Goal: Task Accomplishment & Management: Manage account settings

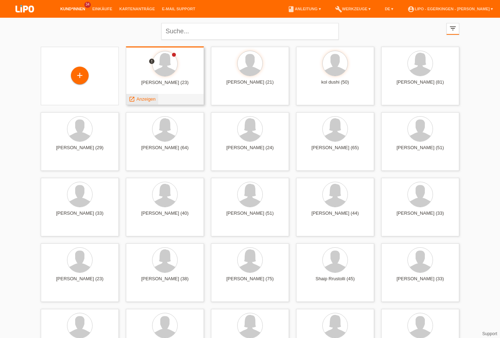
click at [147, 99] on span "Anzeigen" at bounding box center [145, 98] width 19 height 5
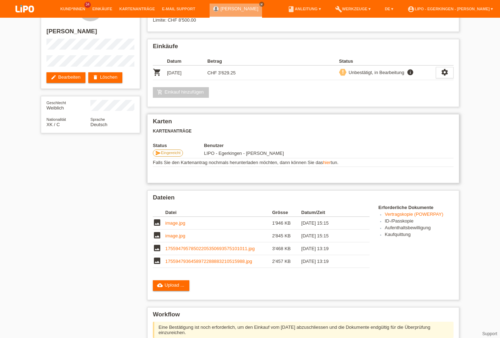
scroll to position [114, 0]
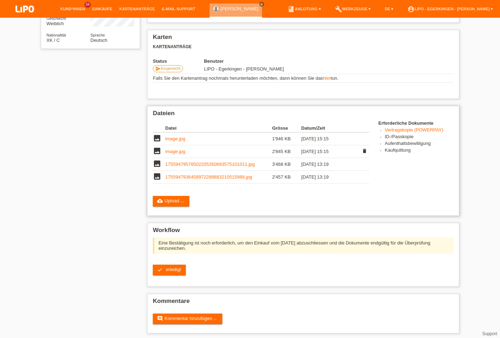
click at [178, 154] on link "image.jpg" at bounding box center [175, 151] width 20 height 5
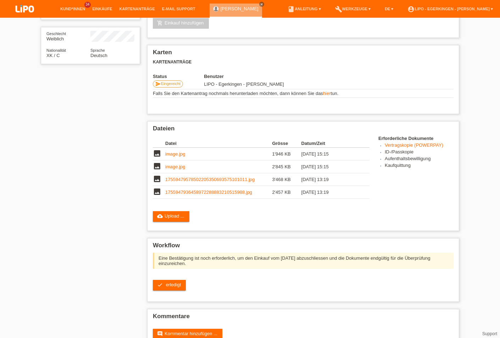
scroll to position [121, 0]
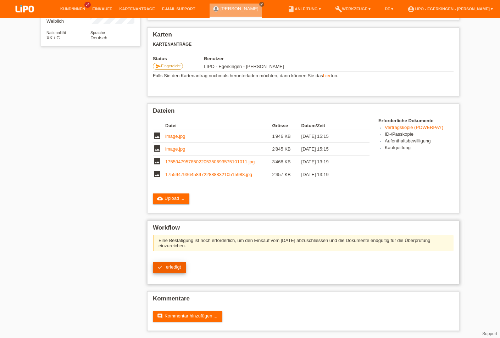
click at [168, 264] on span "erledigt" at bounding box center [173, 266] width 15 height 5
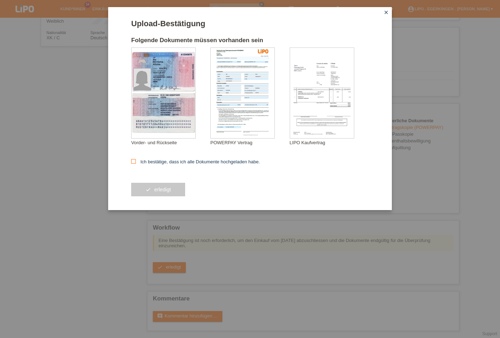
click at [133, 161] on icon at bounding box center [133, 161] width 5 height 5
click at [133, 161] on input "Ich bestätige, dass ich alle Dokumente hochgeladen habe." at bounding box center [133, 161] width 5 height 5
checkbox input "true"
click at [168, 192] on span "erledigt" at bounding box center [162, 190] width 17 height 6
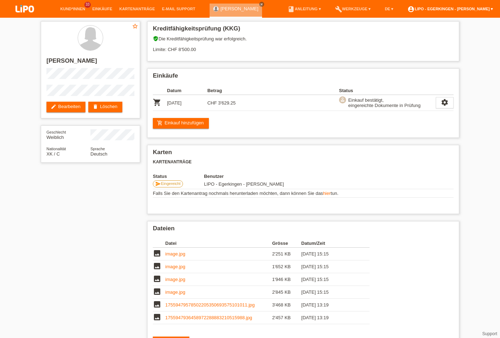
click at [472, 10] on link "account_circle LIPO - Egerkingen - [PERSON_NAME] ▾" at bounding box center [450, 9] width 93 height 4
click at [411, 44] on link "Logout" at bounding box center [409, 46] width 14 height 5
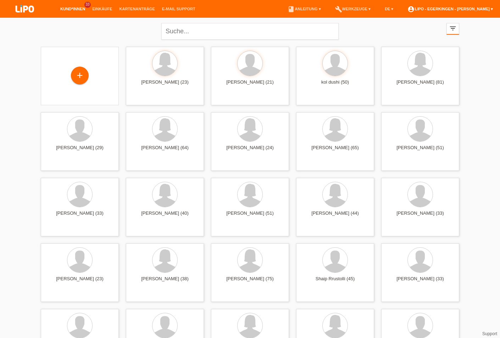
click at [481, 7] on link "account_circle LIPO - Egerkingen - [PERSON_NAME] ▾" at bounding box center [450, 9] width 93 height 4
click at [416, 44] on link "Logout" at bounding box center [409, 46] width 14 height 5
